Goal: Information Seeking & Learning: Learn about a topic

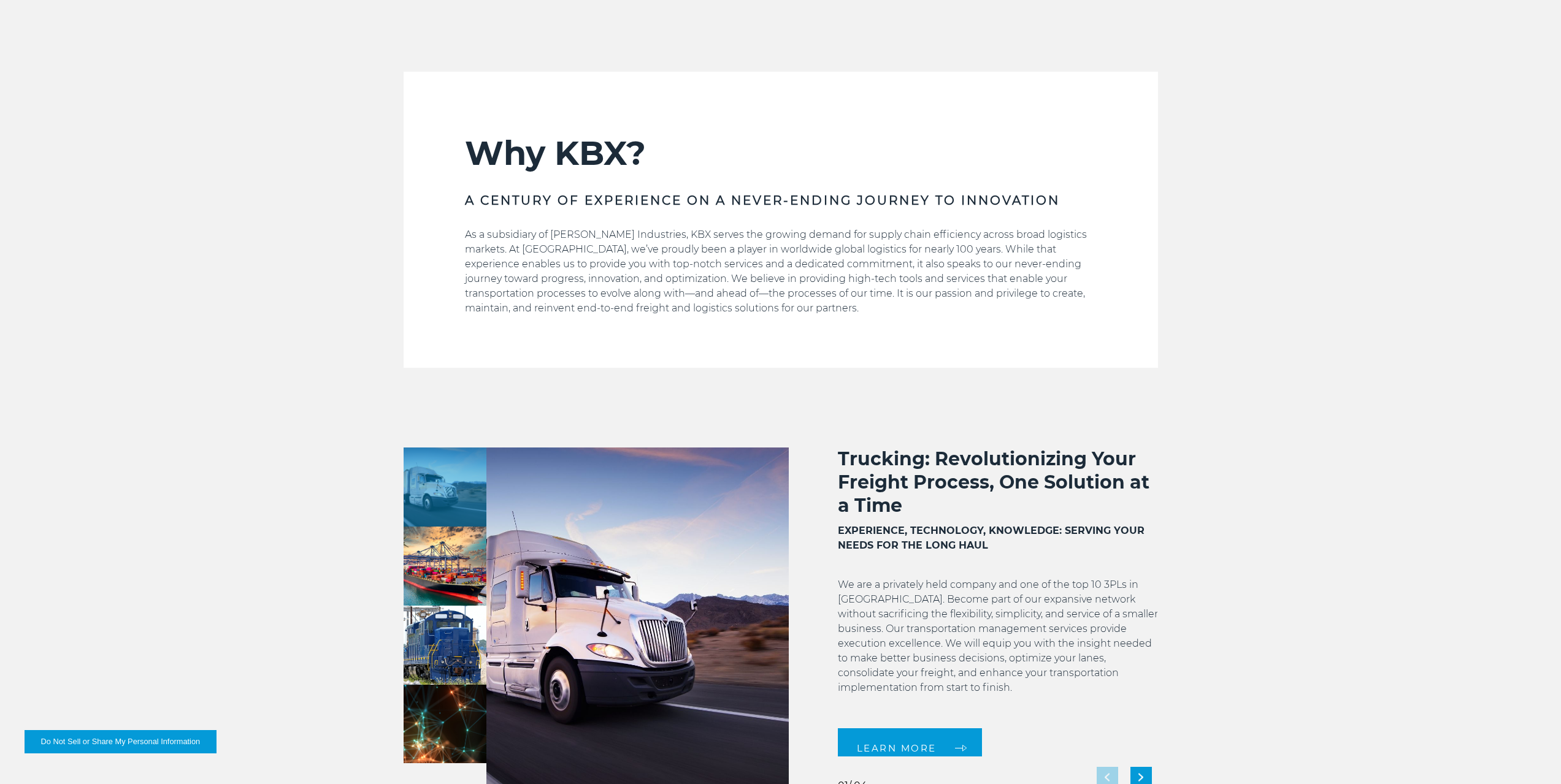
scroll to position [796, 0]
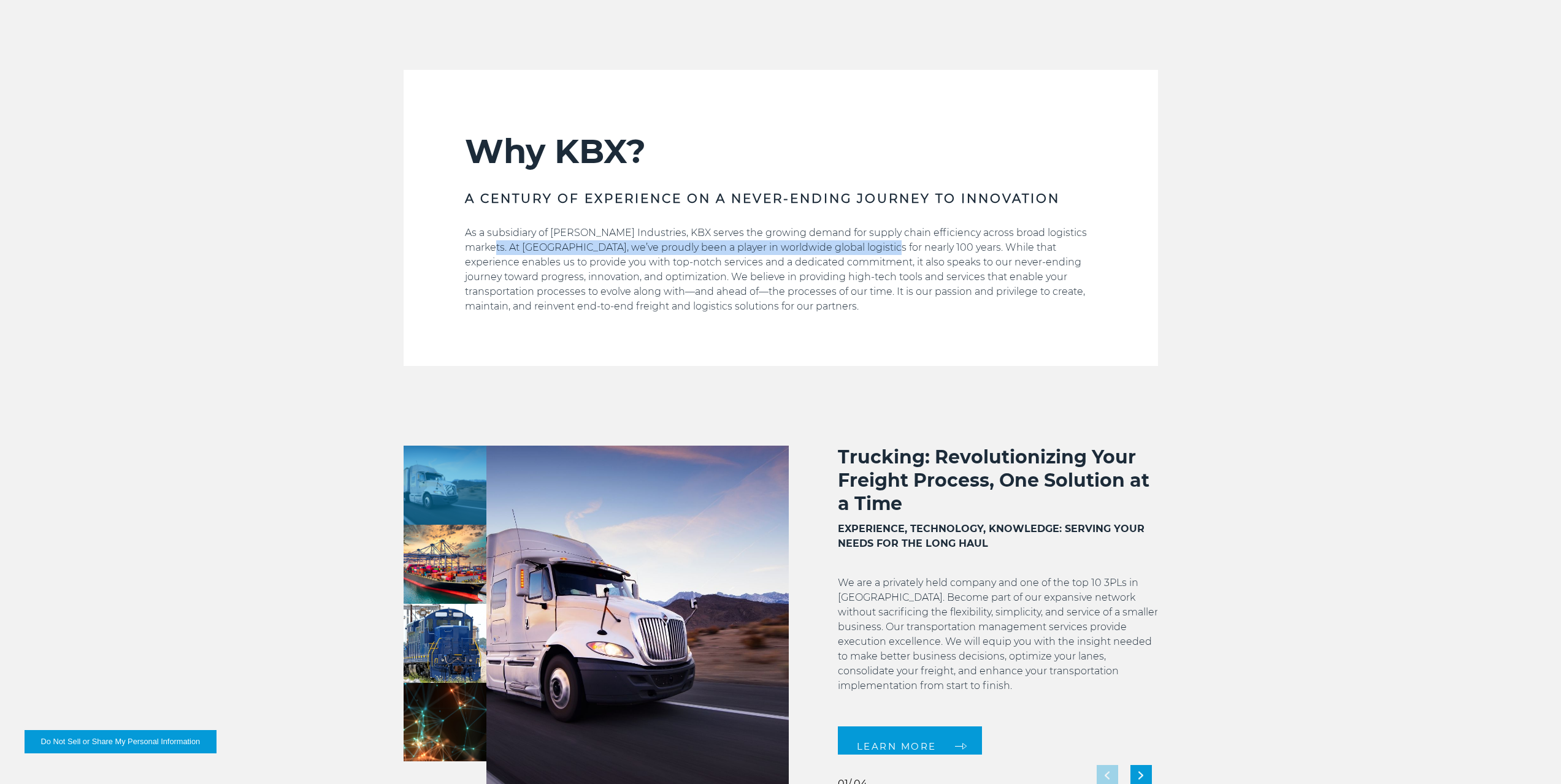
drag, startPoint x: 478, startPoint y: 248, endPoint x: 861, endPoint y: 242, distance: 383.0
click at [861, 242] on p "As a subsidiary of [PERSON_NAME] Industries, KBX serves the growing demand for …" at bounding box center [780, 270] width 632 height 89
drag, startPoint x: 468, startPoint y: 279, endPoint x: 525, endPoint y: 273, distance: 57.3
click at [525, 273] on p "As a subsidiary of [PERSON_NAME] Industries, KBX serves the growing demand for …" at bounding box center [780, 270] width 632 height 89
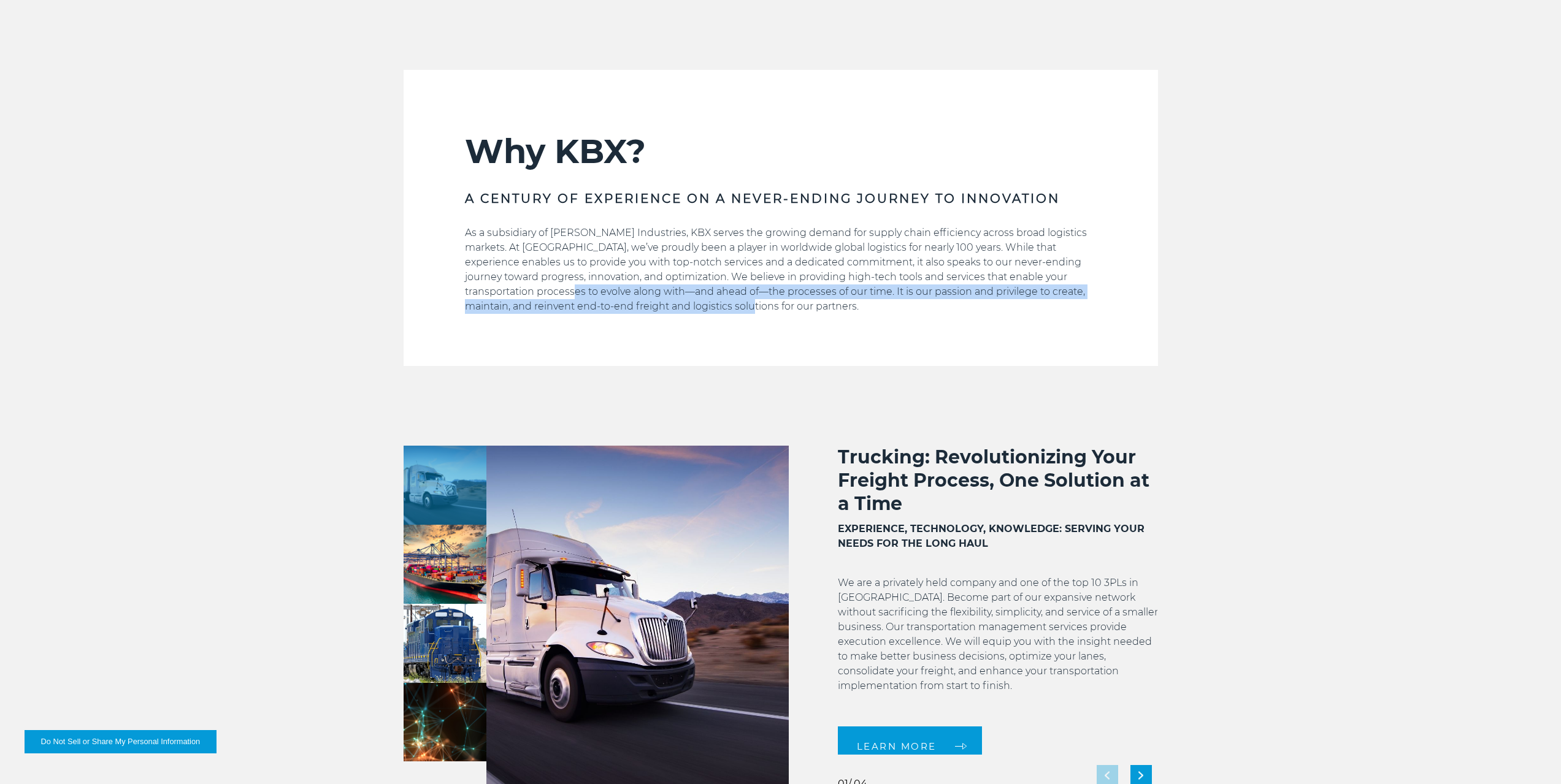
drag, startPoint x: 472, startPoint y: 293, endPoint x: 745, endPoint y: 300, distance: 273.1
click at [745, 300] on p "As a subsidiary of [PERSON_NAME] Industries, KBX serves the growing demand for …" at bounding box center [780, 270] width 632 height 89
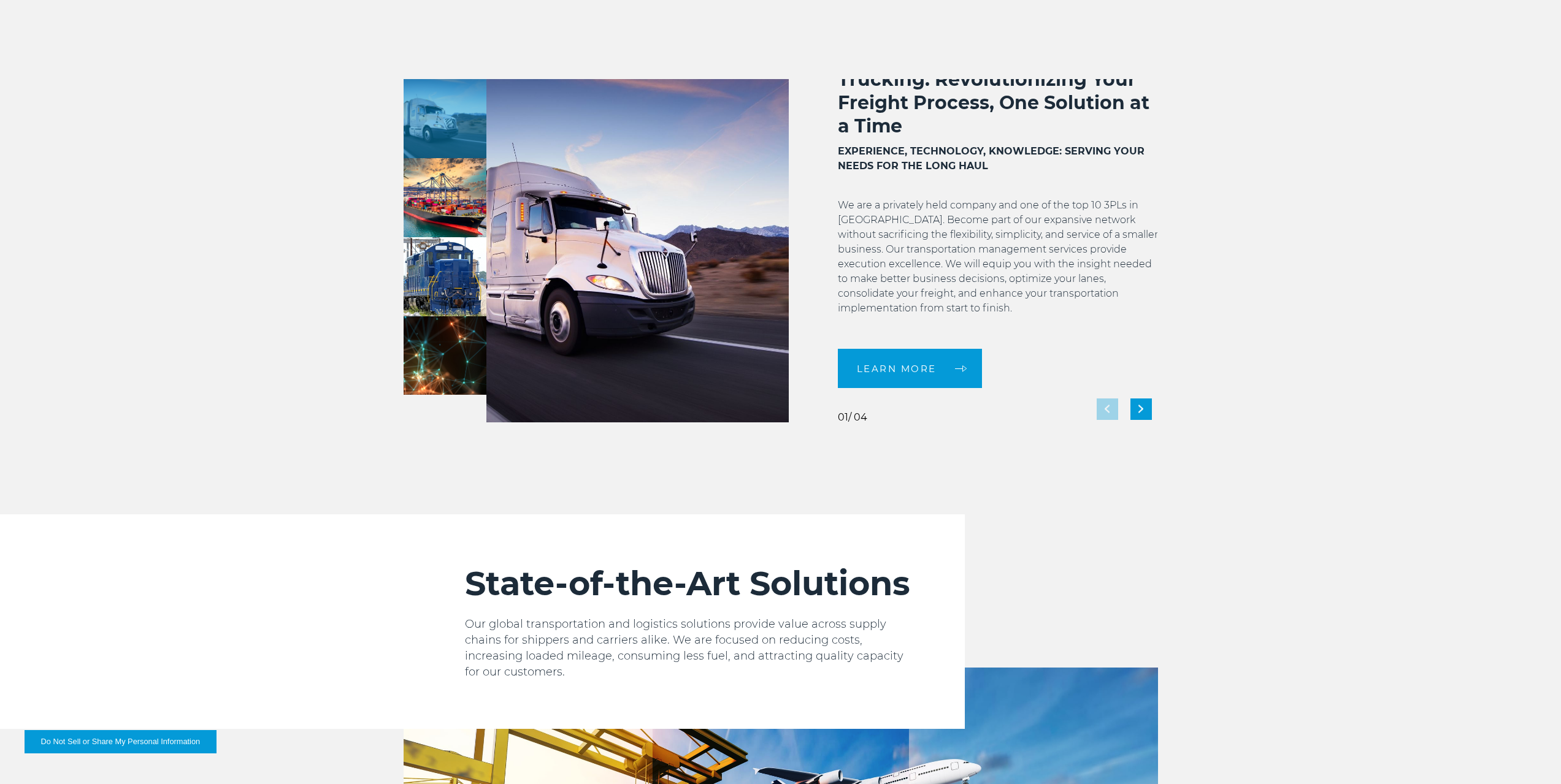
scroll to position [1165, 0]
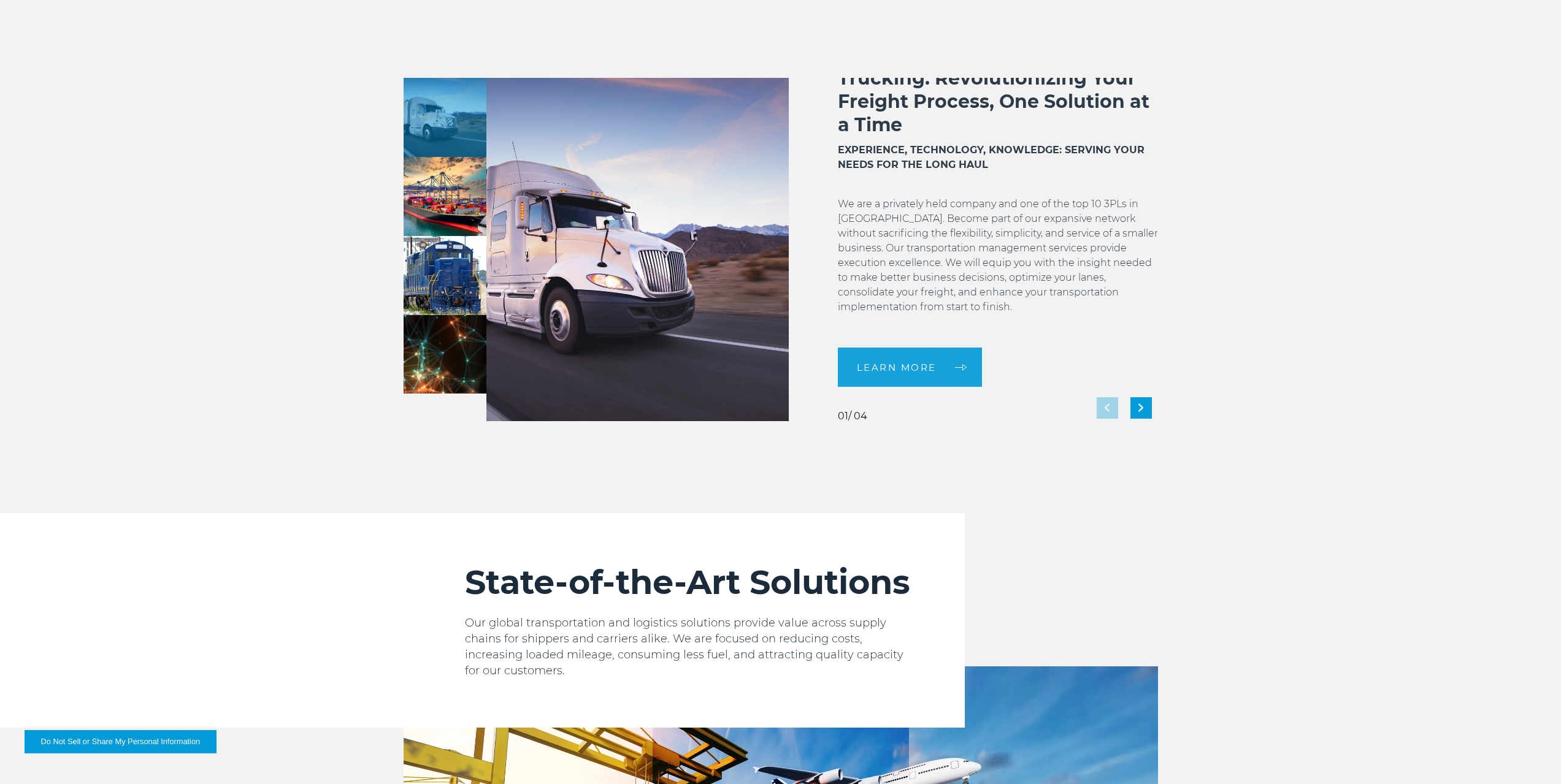
drag, startPoint x: 839, startPoint y: 264, endPoint x: 957, endPoint y: 264, distance: 118.0
click at [957, 264] on p "We are a privately held company and one of the top 10 3PLs in [GEOGRAPHIC_DATA]…" at bounding box center [997, 262] width 320 height 132
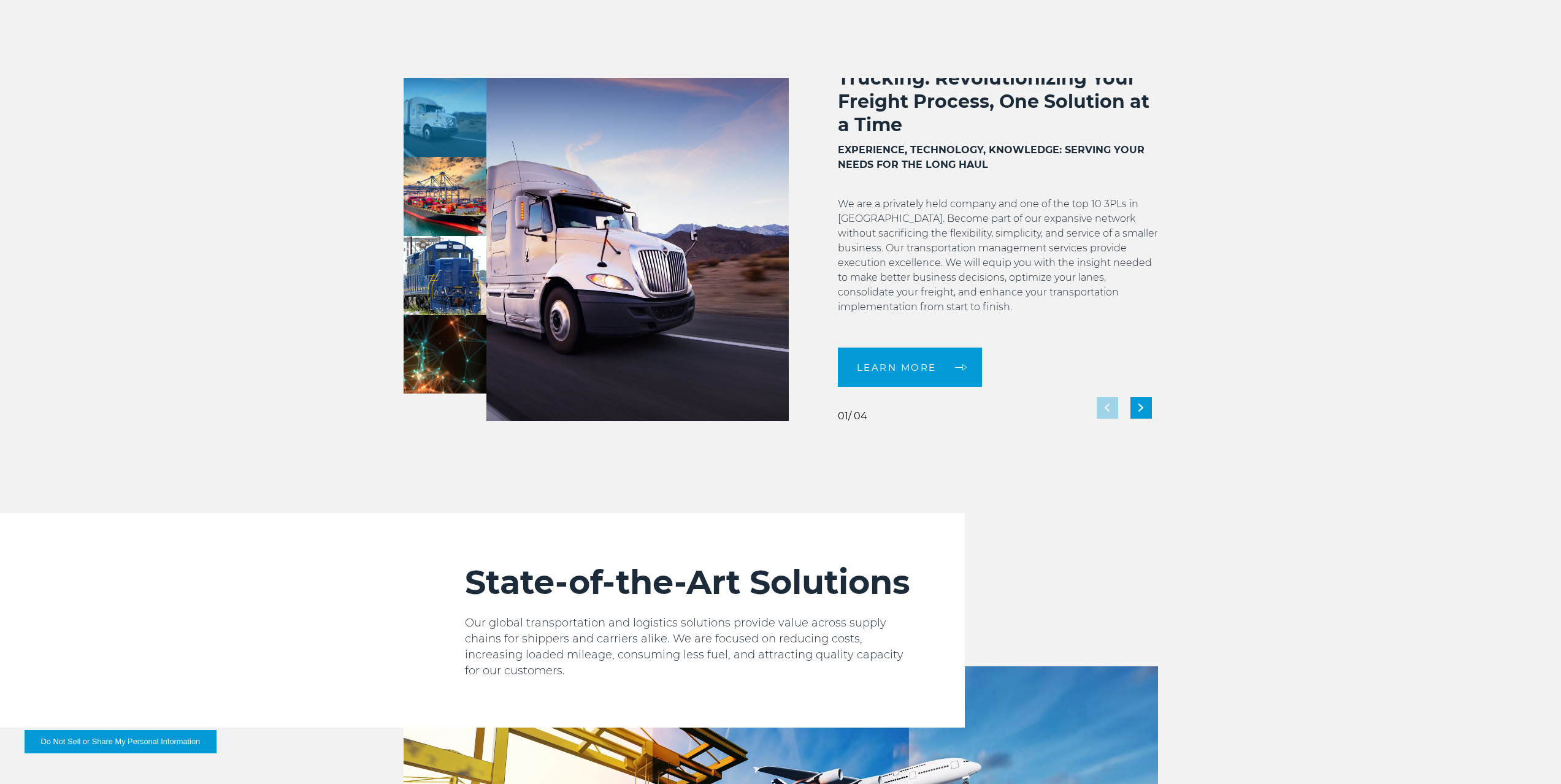
drag, startPoint x: 994, startPoint y: 263, endPoint x: 1000, endPoint y: 276, distance: 14.3
click at [1000, 276] on p "We are a privately held company and one of the top 10 3PLs in [GEOGRAPHIC_DATA]…" at bounding box center [997, 262] width 320 height 132
drag, startPoint x: 980, startPoint y: 260, endPoint x: 980, endPoint y: 283, distance: 23.0
click at [980, 283] on p "We are a privately held company and one of the top 10 3PLs in [GEOGRAPHIC_DATA]…" at bounding box center [997, 262] width 320 height 132
click at [1149, 409] on div "Next slide" at bounding box center [1141, 408] width 21 height 21
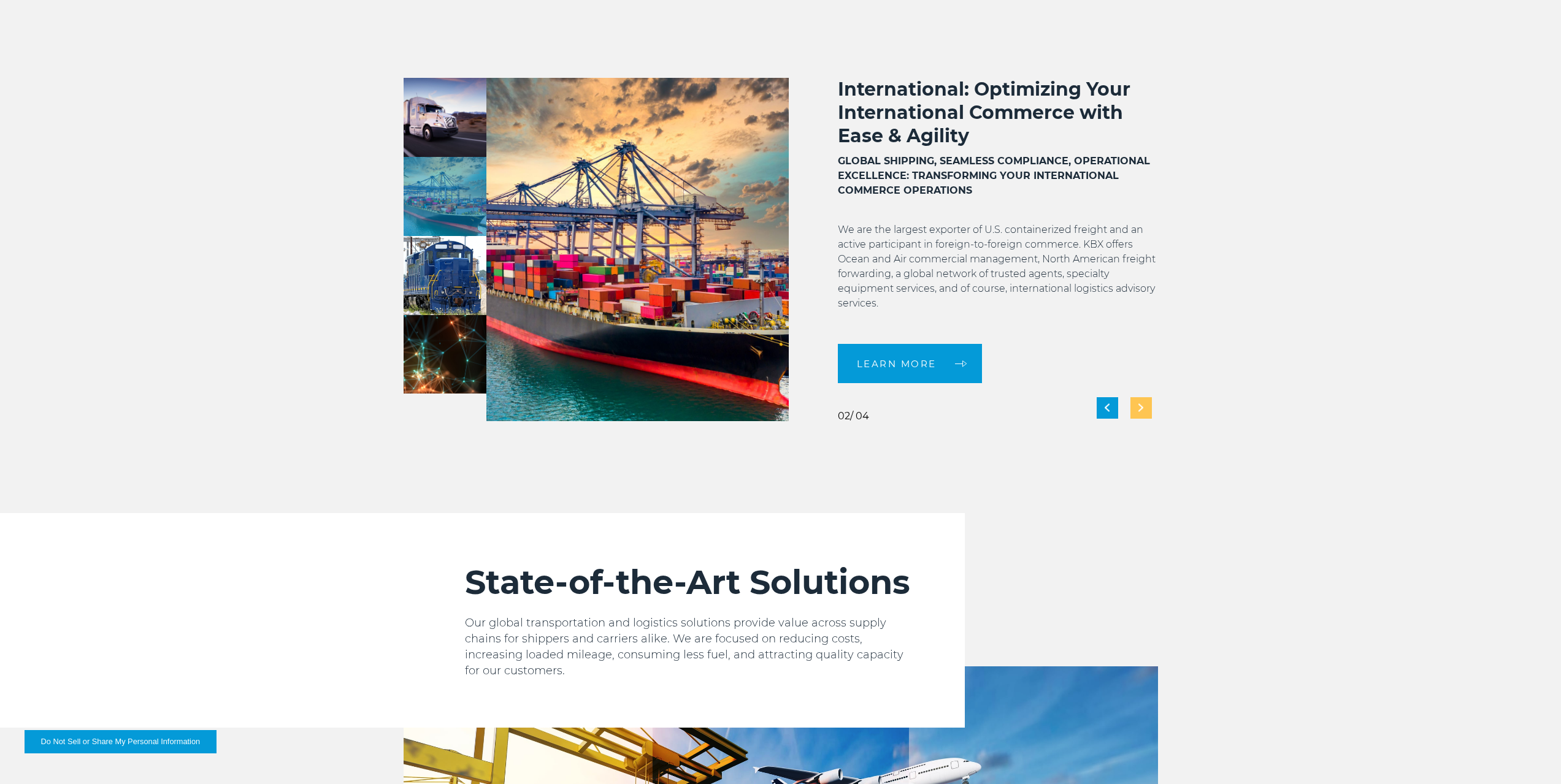
click at [1137, 405] on div "Next slide" at bounding box center [1141, 408] width 21 height 21
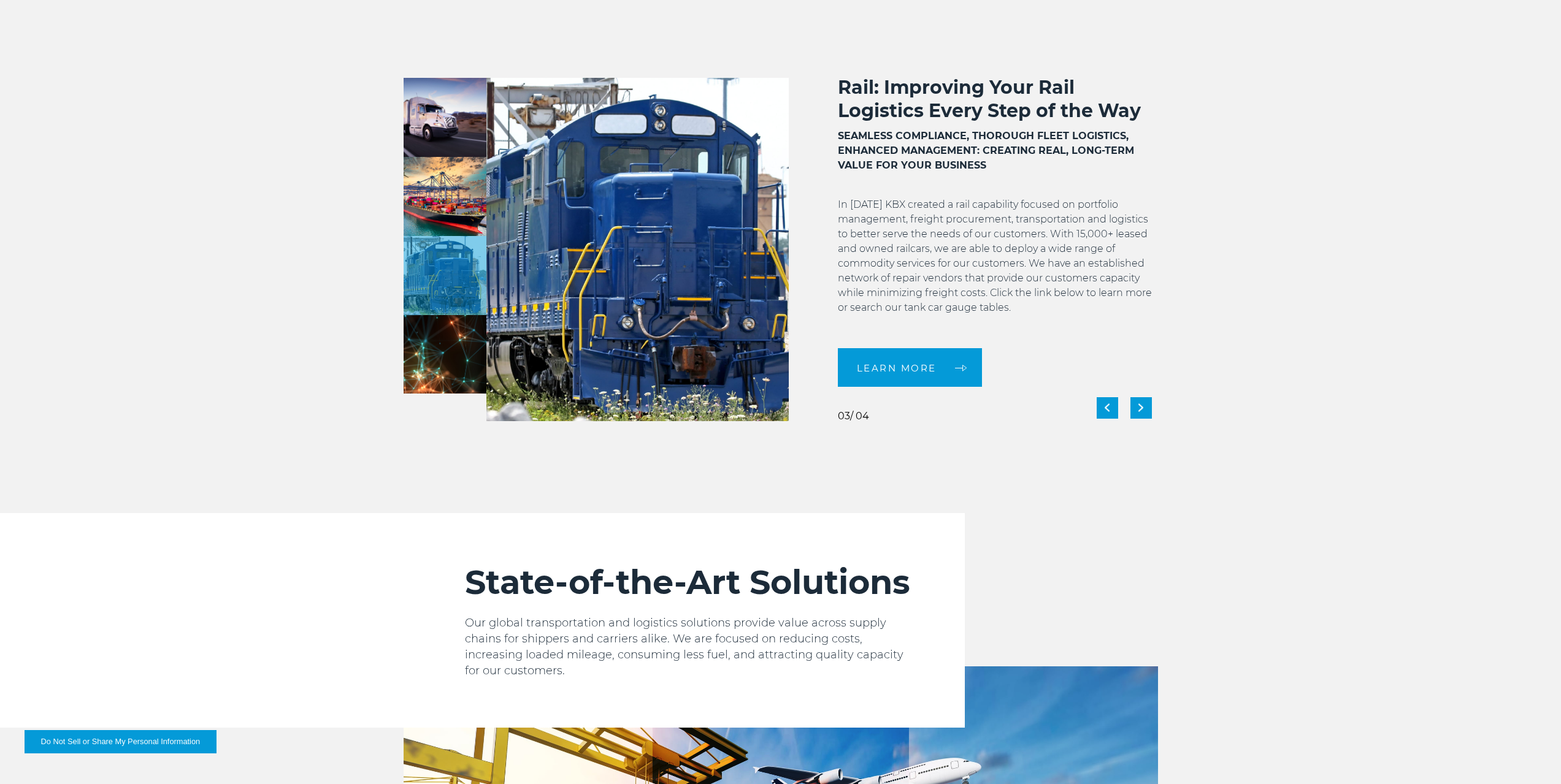
scroll to position [3, 0]
drag, startPoint x: 837, startPoint y: 206, endPoint x: 845, endPoint y: 237, distance: 32.0
click at [845, 237] on p "In [DATE] KBX created a rail capability focused on portfolio management, freigh…" at bounding box center [997, 262] width 320 height 132
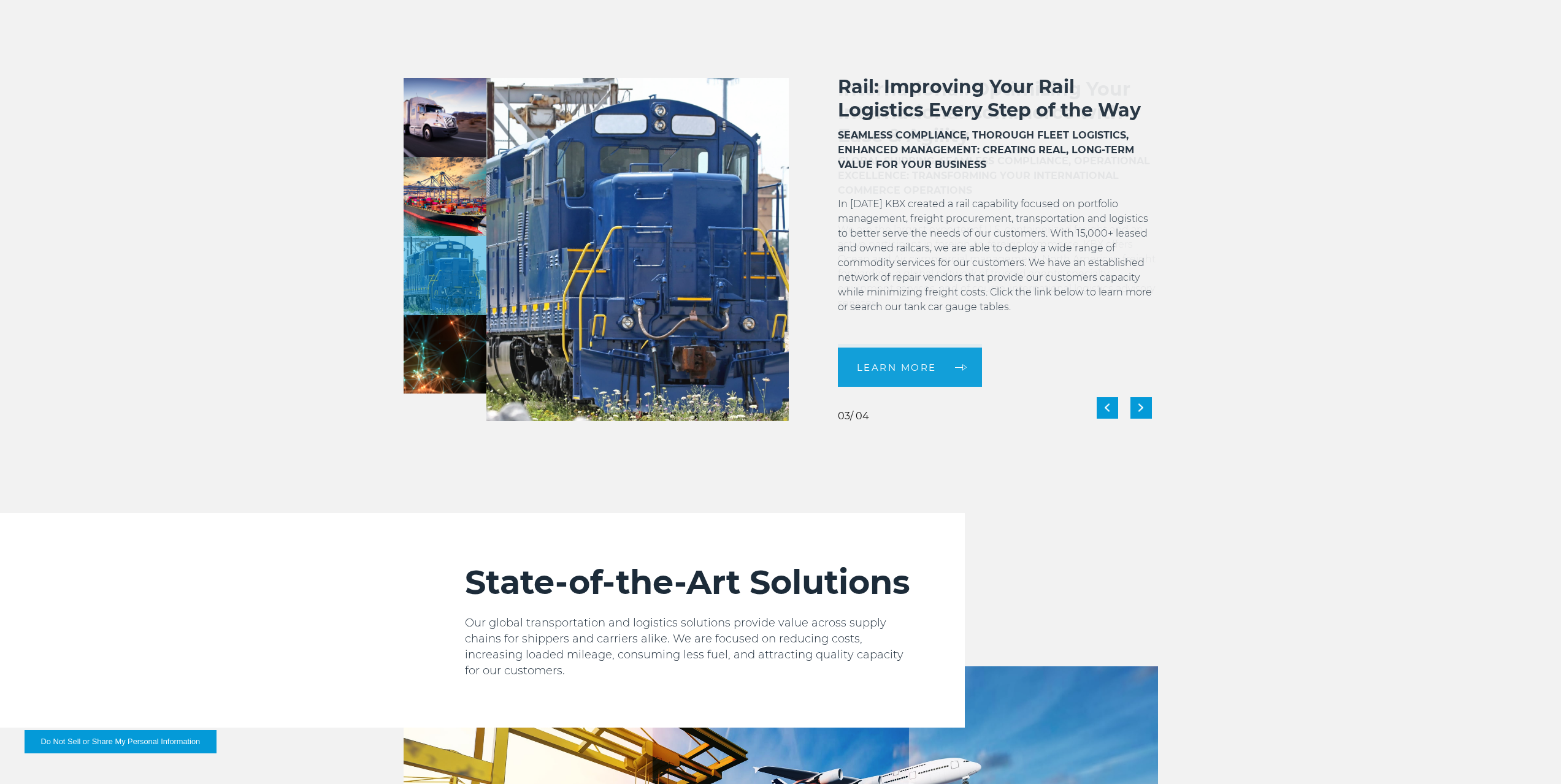
drag, startPoint x: 837, startPoint y: 233, endPoint x: 877, endPoint y: 244, distance: 41.5
click at [877, 244] on p "In [DATE] KBX created a rail capability focused on portfolio management, freigh…" at bounding box center [997, 262] width 320 height 132
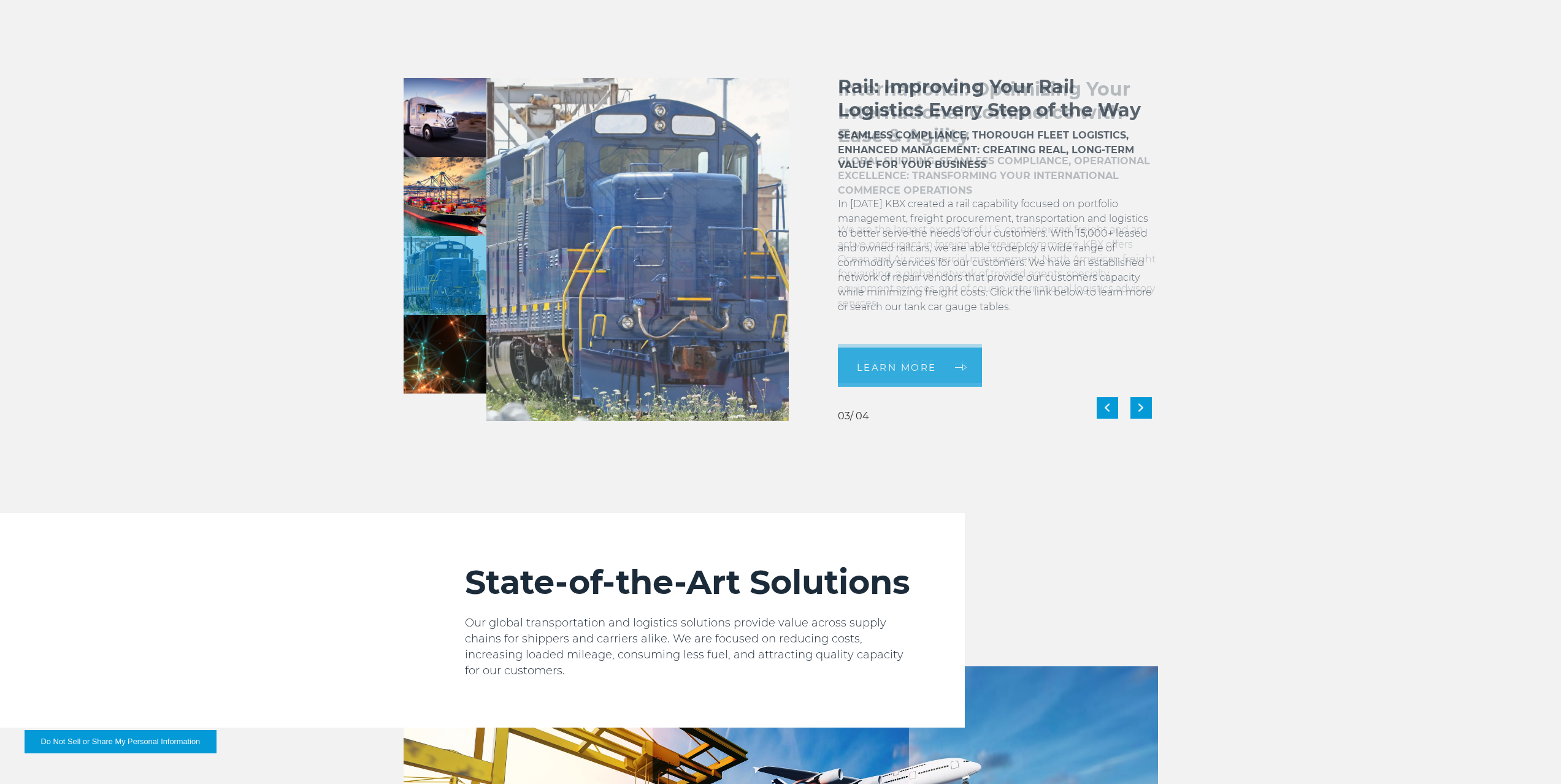
drag, startPoint x: 839, startPoint y: 261, endPoint x: 1026, endPoint y: 260, distance: 187.0
click at [1026, 260] on p "In [DATE] KBX created a rail capability focused on portfolio management, freigh…" at bounding box center [997, 262] width 320 height 132
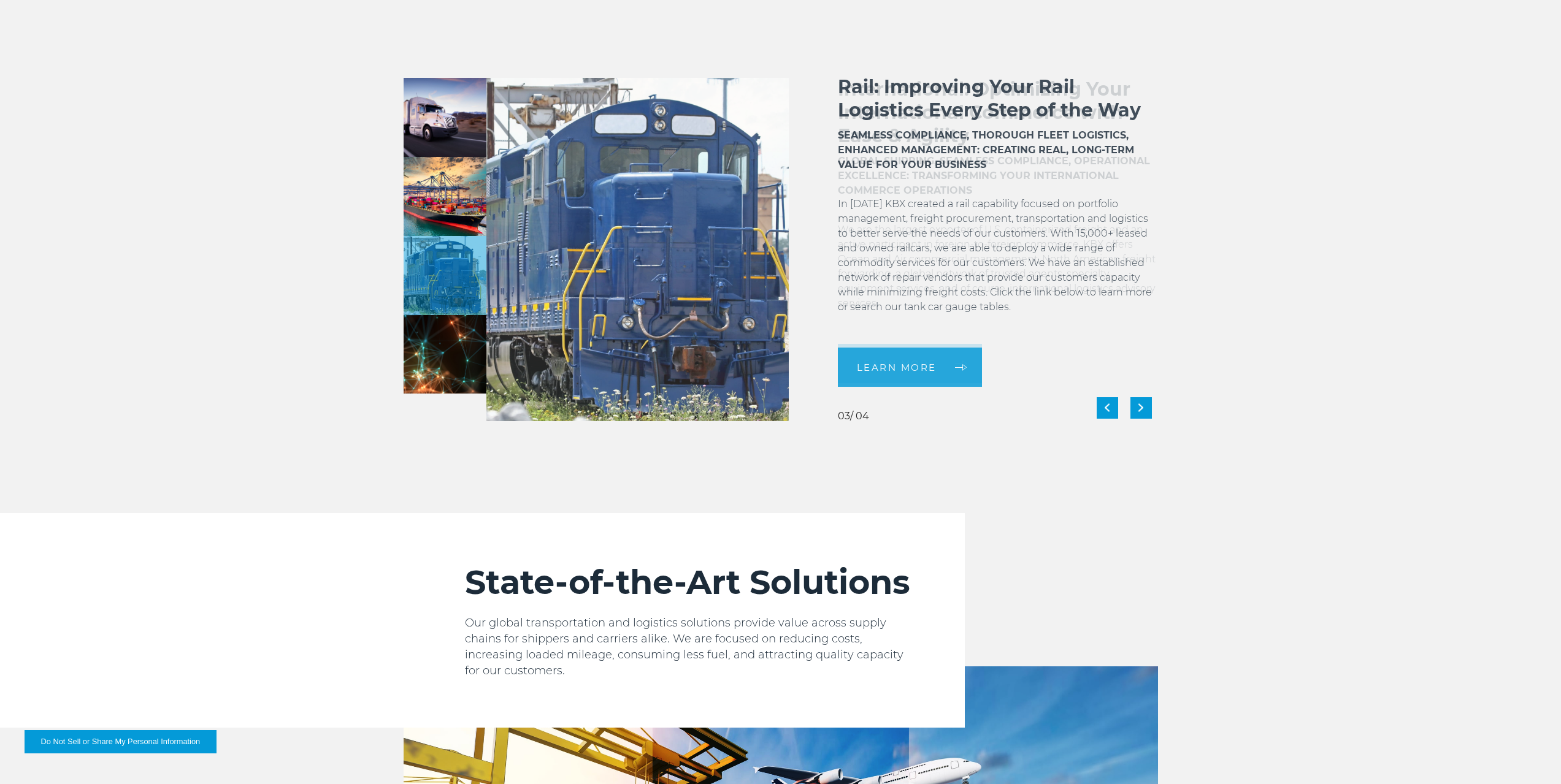
drag, startPoint x: 843, startPoint y: 276, endPoint x: 956, endPoint y: 280, distance: 113.1
click at [956, 280] on p "In [DATE] KBX created a rail capability focused on portfolio management, freigh…" at bounding box center [997, 262] width 320 height 132
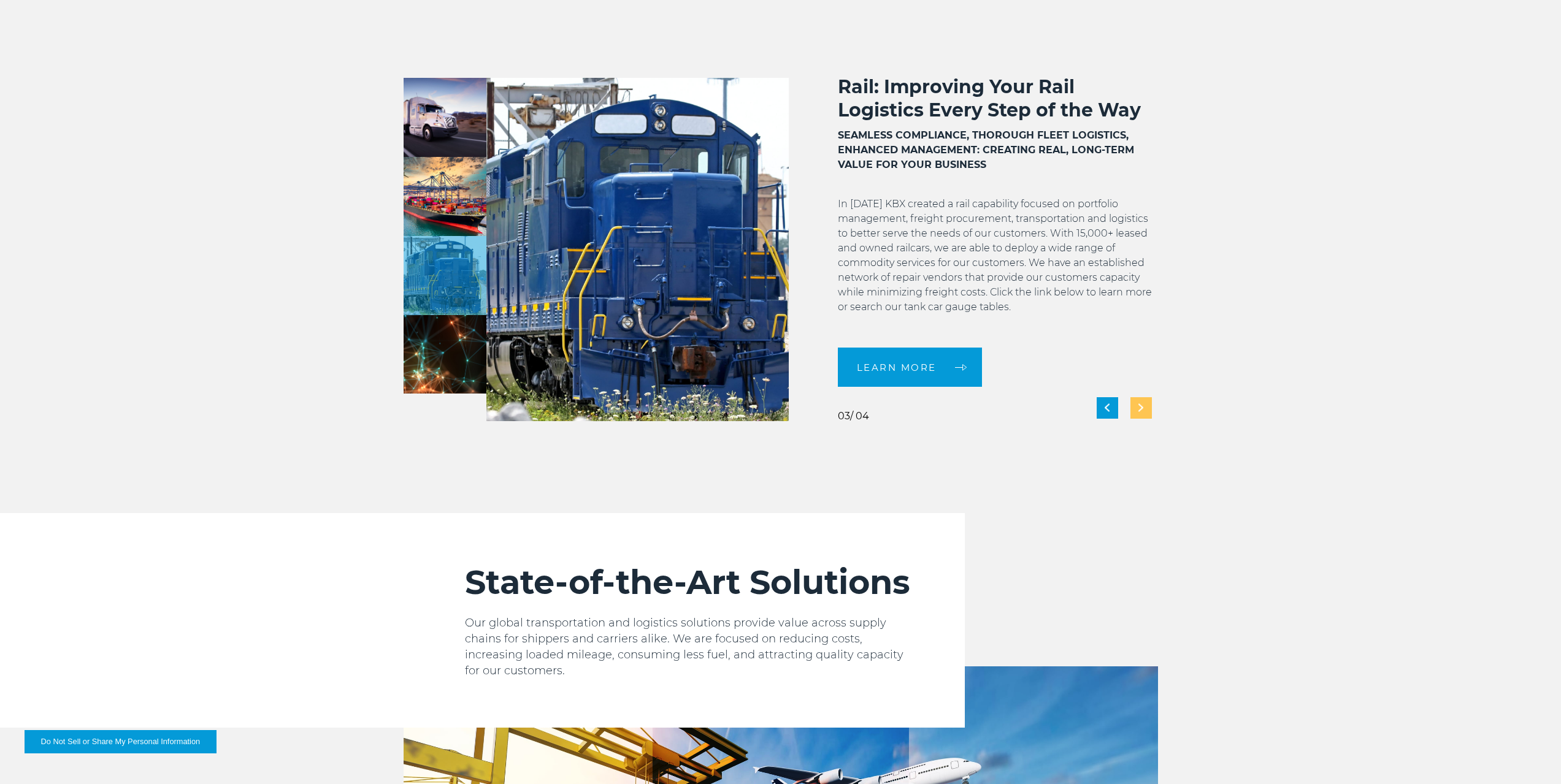
click at [1143, 404] on div "Next slide" at bounding box center [1141, 408] width 21 height 21
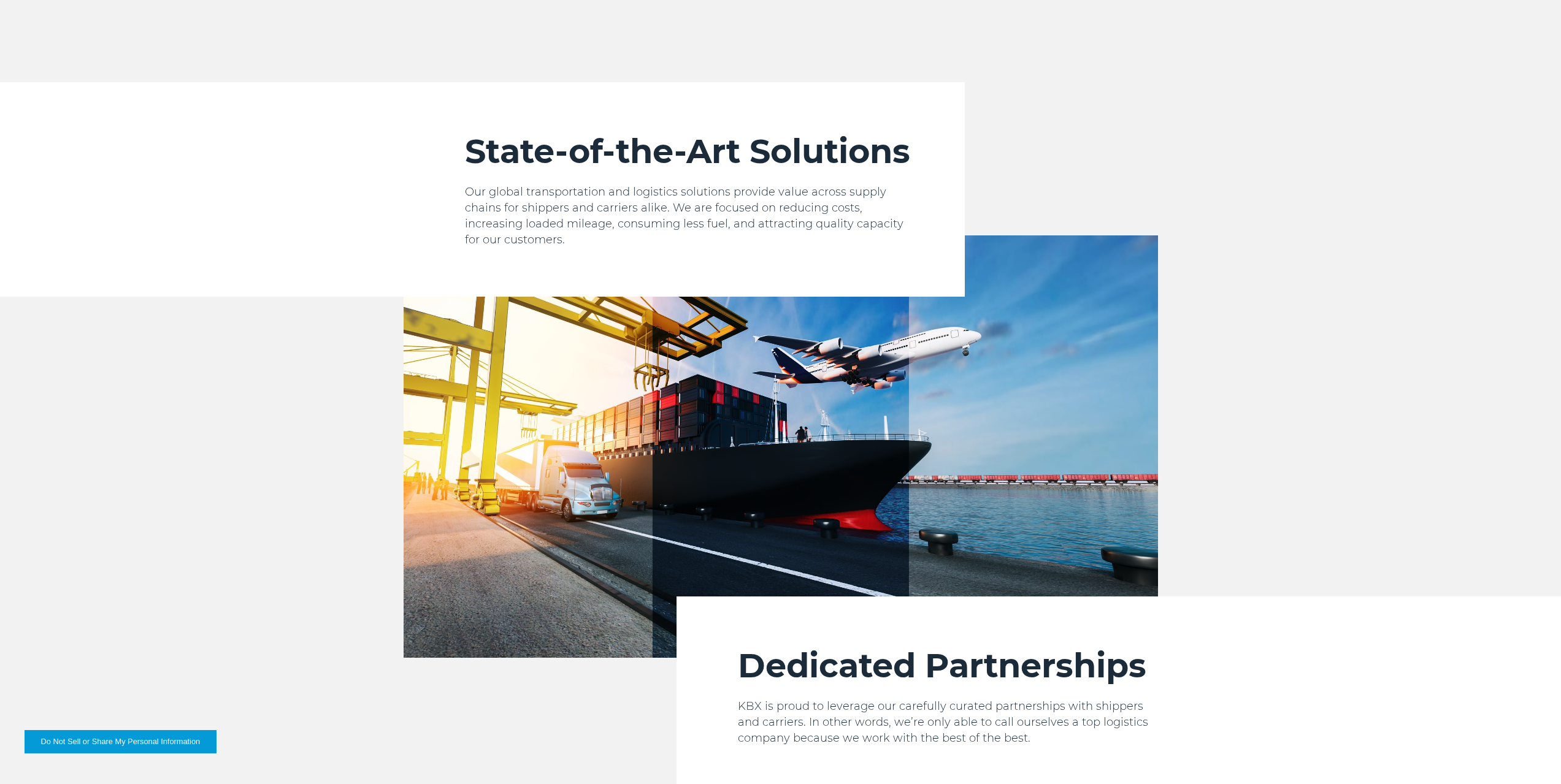
scroll to position [1594, 0]
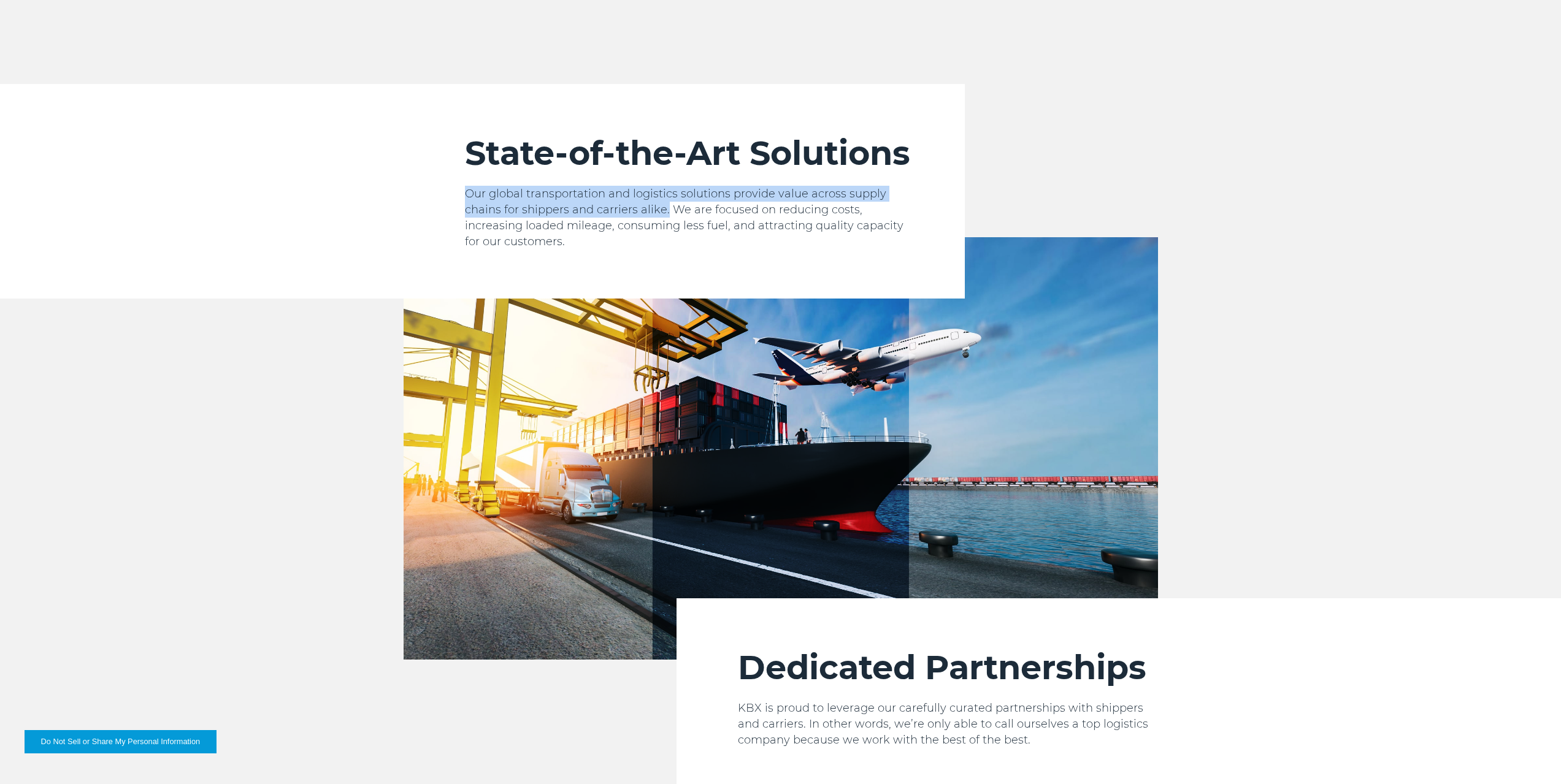
drag, startPoint x: 466, startPoint y: 190, endPoint x: 666, endPoint y: 209, distance: 200.9
click at [666, 209] on p "Our global transportation and logistics solutions provide value across supply c…" at bounding box center [690, 218] width 451 height 64
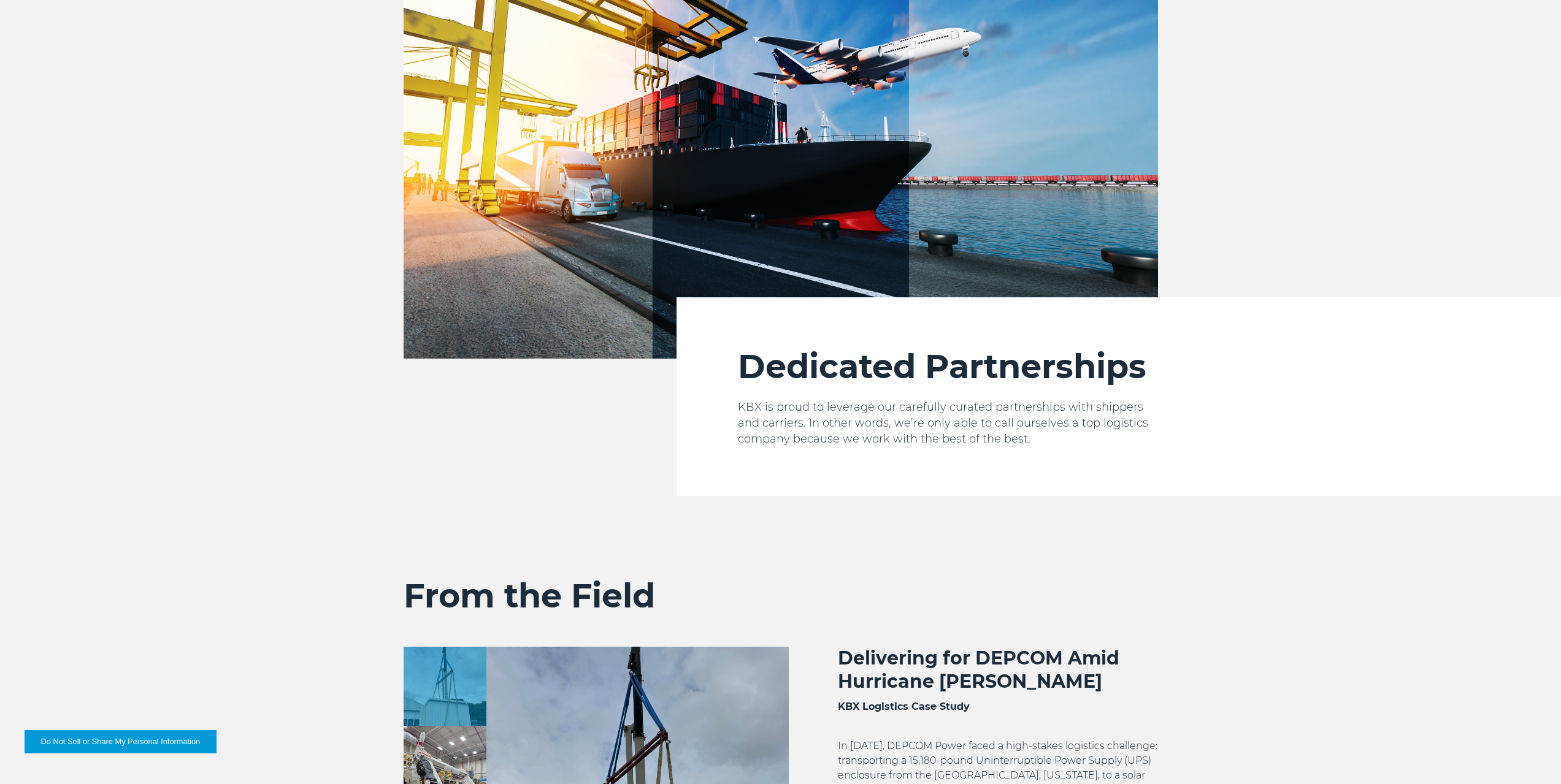
scroll to position [1900, 0]
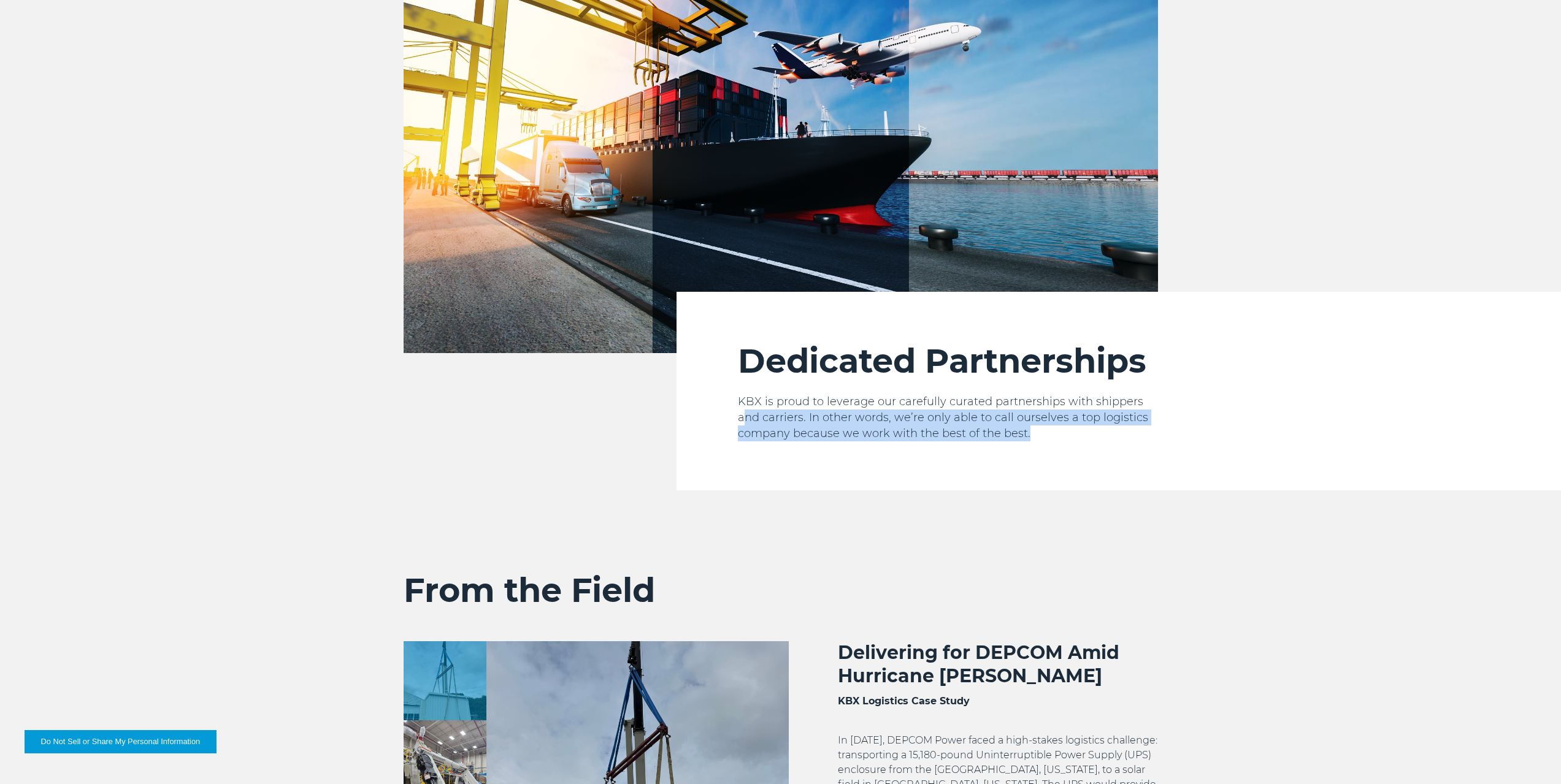
drag, startPoint x: 744, startPoint y: 421, endPoint x: 1120, endPoint y: 433, distance: 376.2
click at [1120, 433] on p "KBX is proud to leverage our carefully curated partnerships with shippers and c…" at bounding box center [948, 417] width 420 height 48
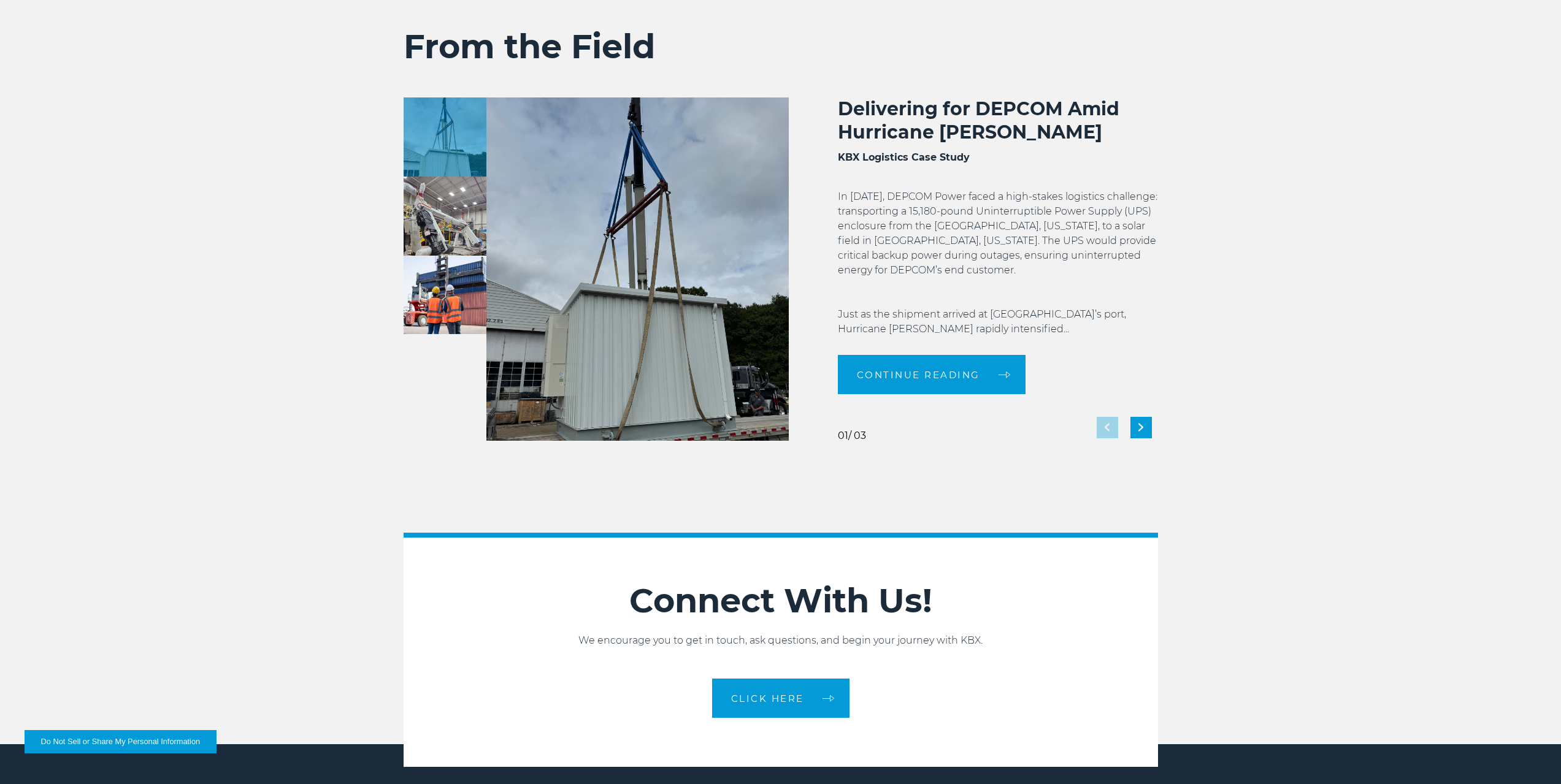
scroll to position [2452, 0]
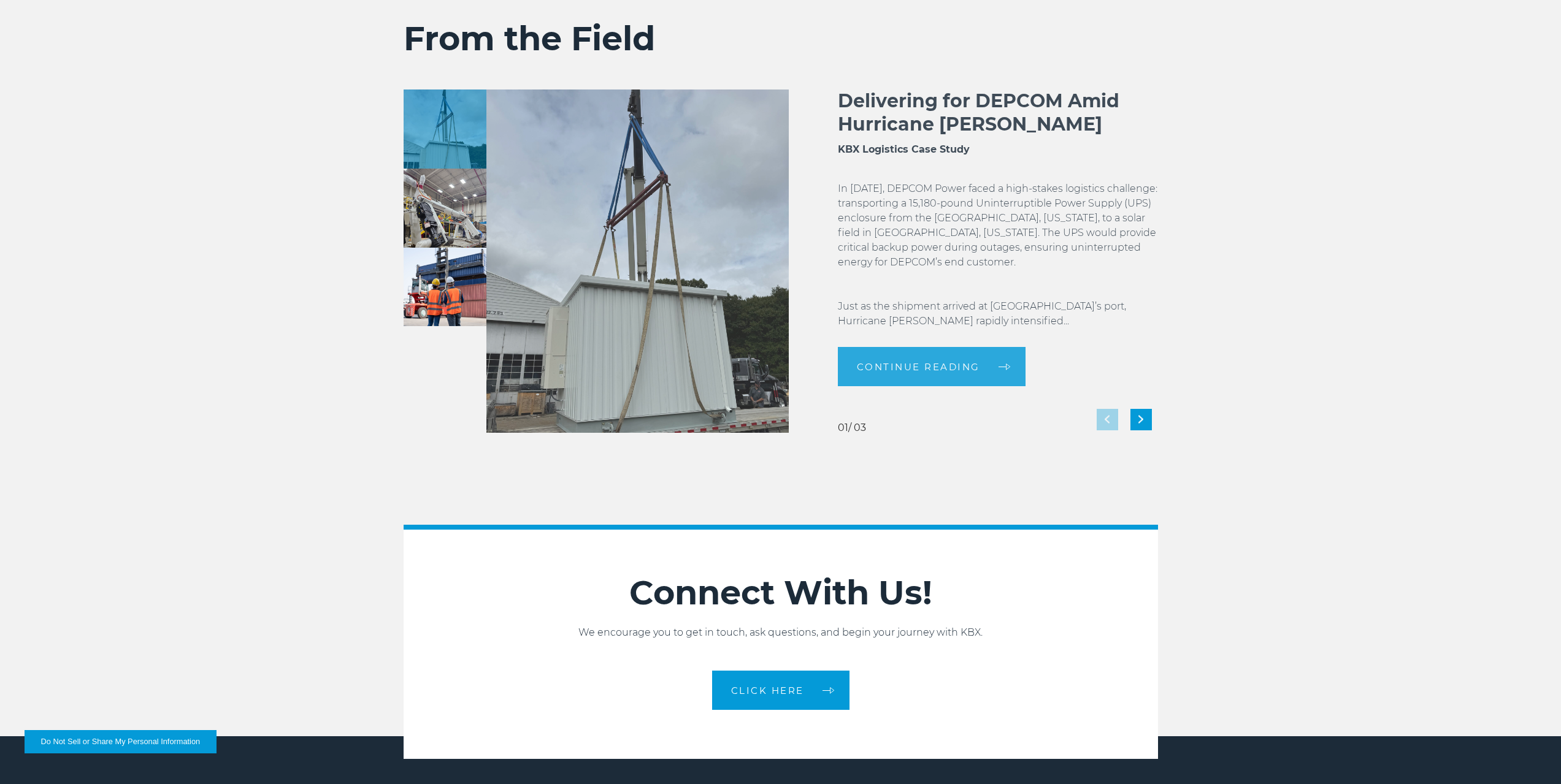
drag, startPoint x: 839, startPoint y: 191, endPoint x: 1113, endPoint y: 182, distance: 274.1
click at [1113, 182] on p "In [DATE], DEPCOM Power faced a high-stakes logistics challenge: transporting a…" at bounding box center [997, 255] width 320 height 147
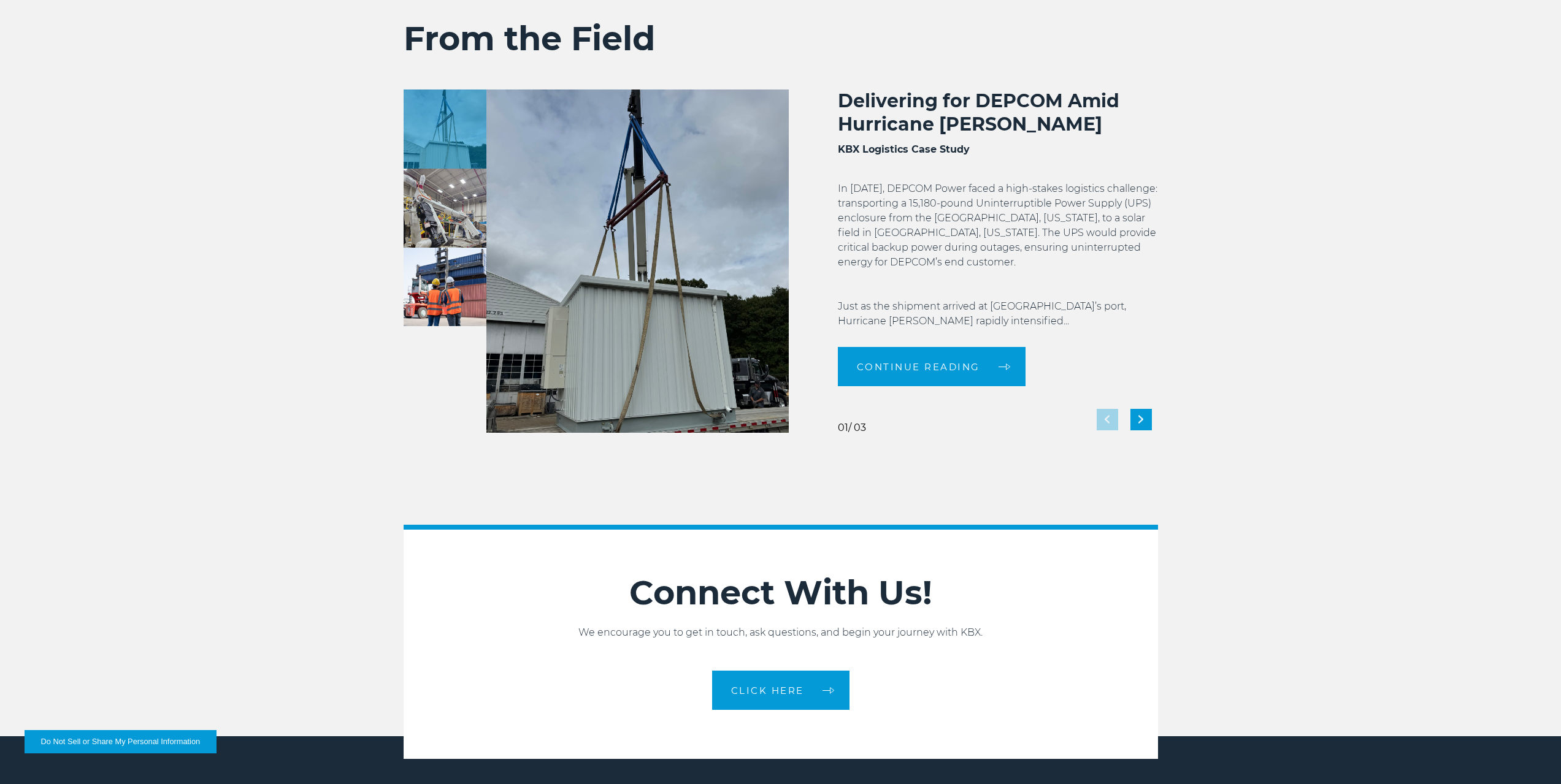
click at [1126, 186] on p "In [DATE], DEPCOM Power faced a high-stakes logistics challenge: transporting a…" at bounding box center [997, 255] width 320 height 147
drag, startPoint x: 868, startPoint y: 198, endPoint x: 877, endPoint y: 219, distance: 22.8
click at [877, 219] on p "In [DATE], DEPCOM Power faced a high-stakes logistics challenge: transporting a…" at bounding box center [997, 255] width 320 height 147
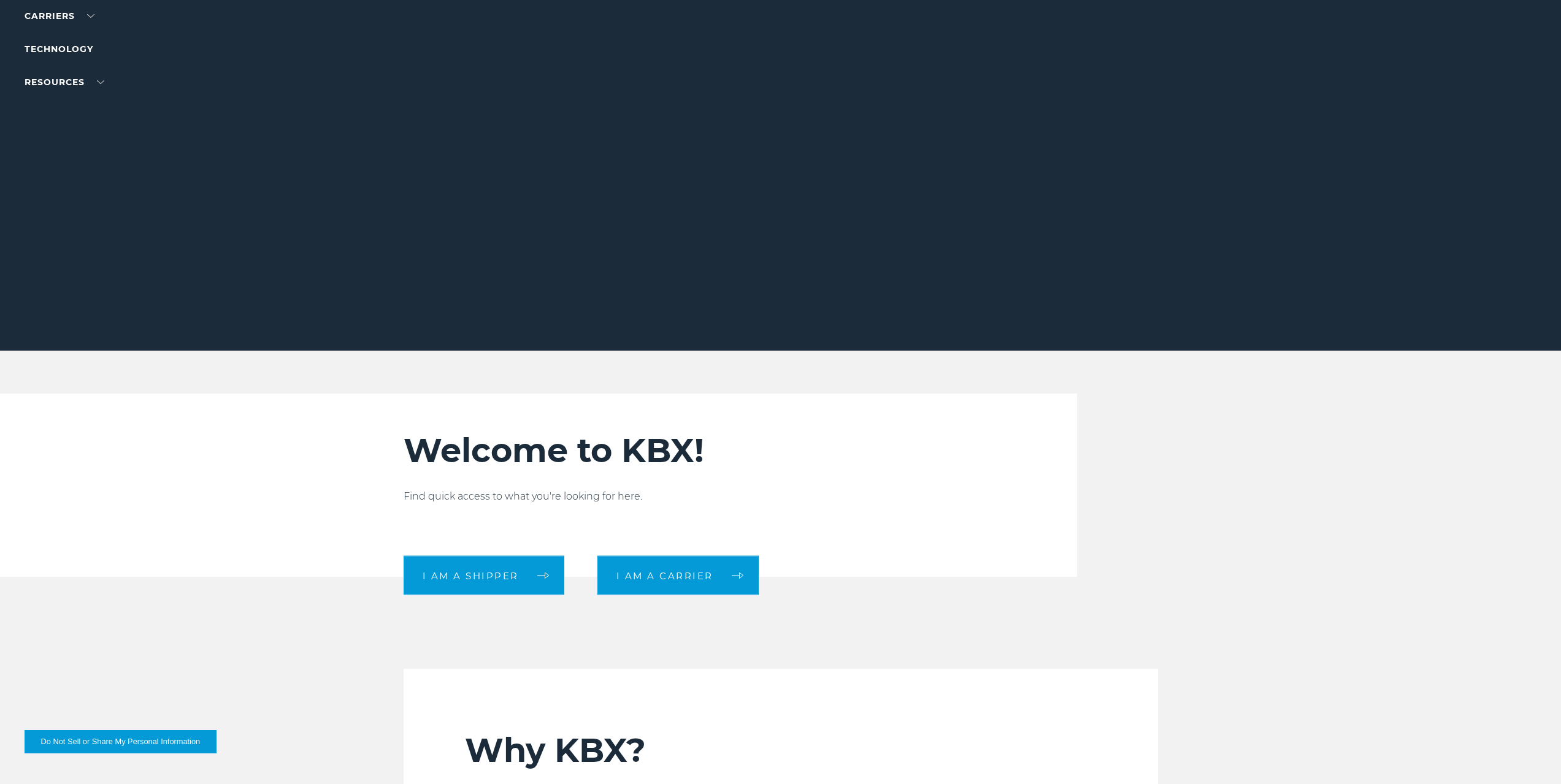
scroll to position [0, 0]
